Goal: Check status: Check status

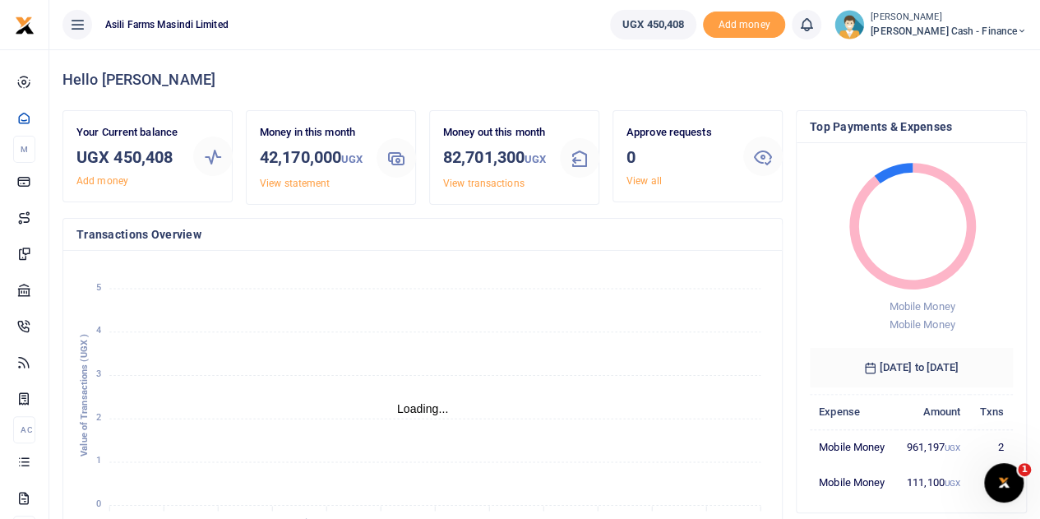
scroll to position [13, 13]
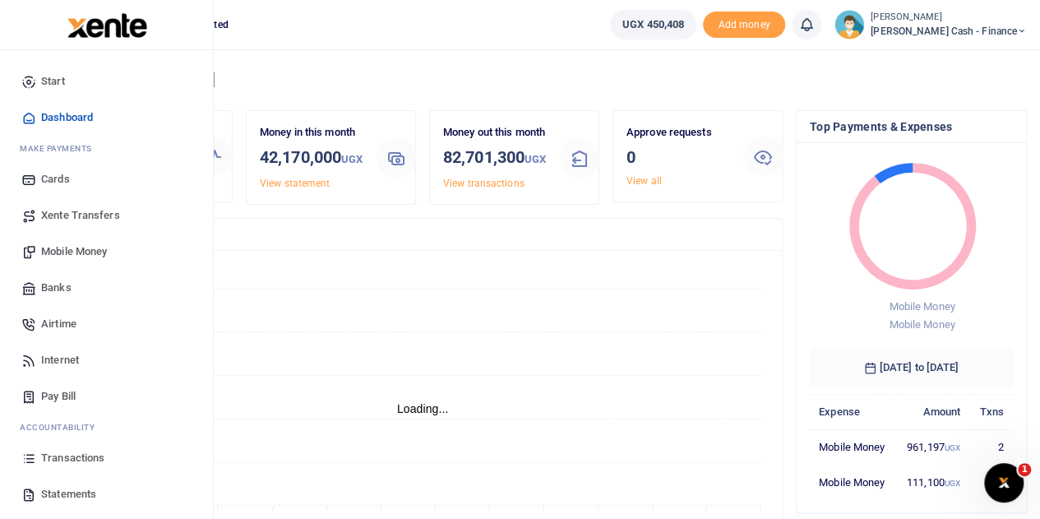
click at [48, 456] on span "Transactions" at bounding box center [72, 458] width 63 height 16
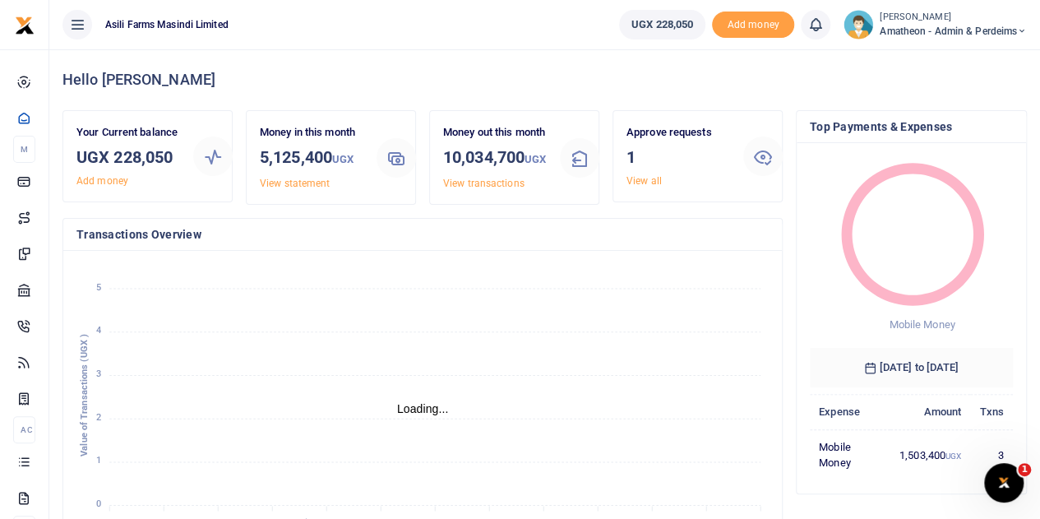
scroll to position [13, 13]
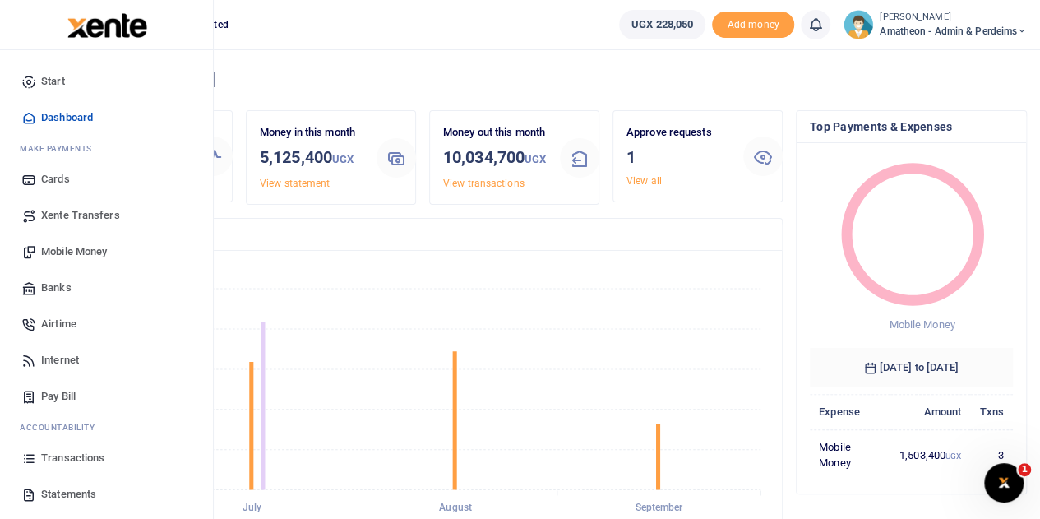
click at [45, 455] on span "Transactions" at bounding box center [72, 458] width 63 height 16
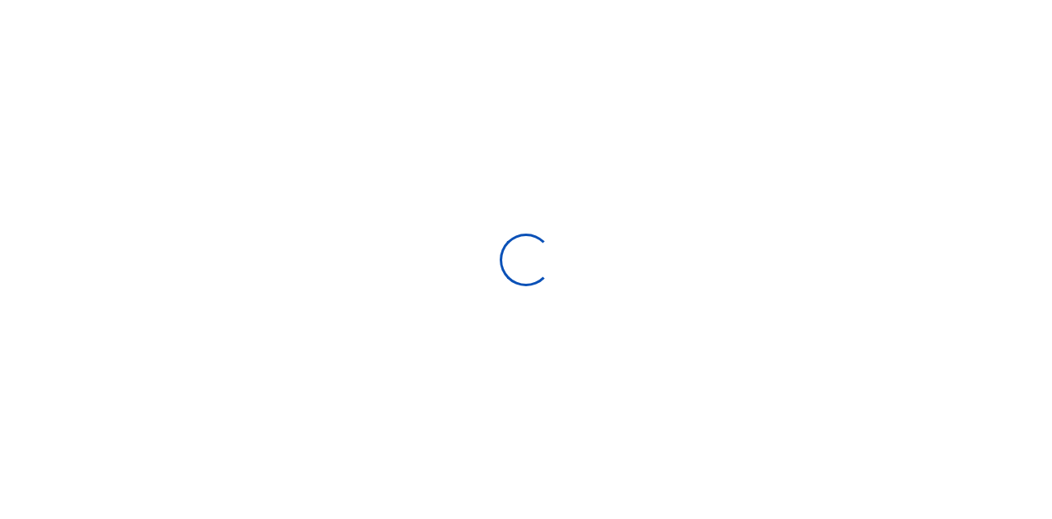
select select
type input "[DATE] - [DATE]"
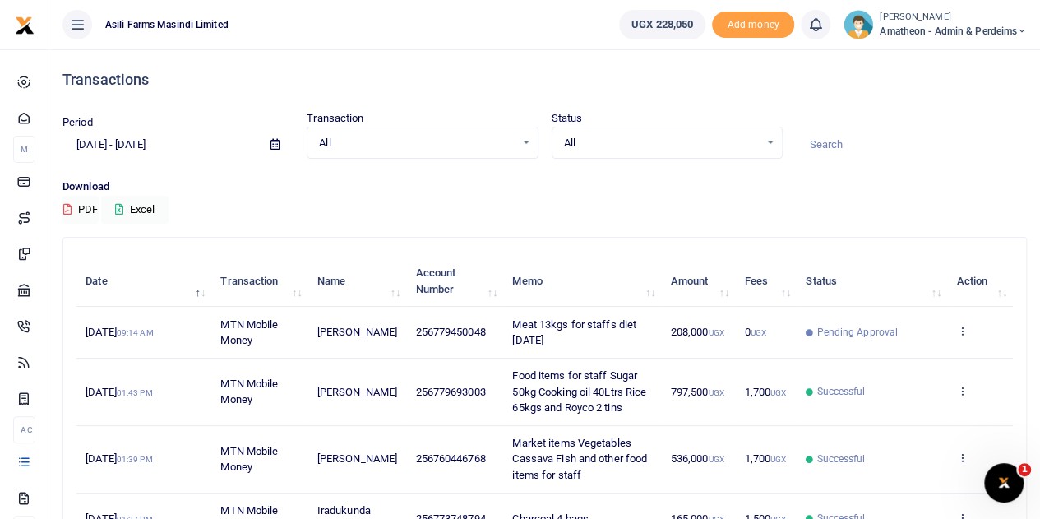
click at [404, 203] on div "Download PDF Excel" at bounding box center [544, 200] width 964 height 45
